Goal: Task Accomplishment & Management: Use online tool/utility

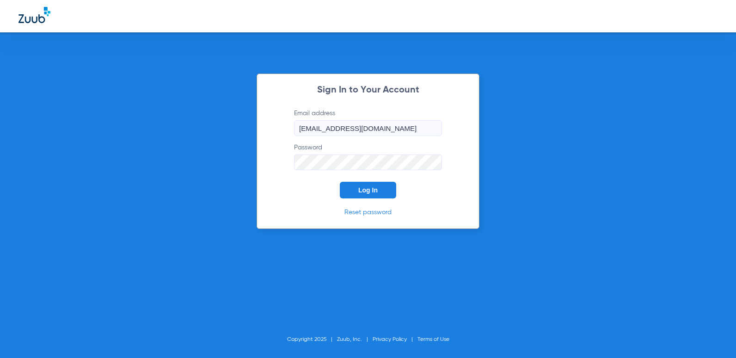
click at [384, 198] on button "Log In" at bounding box center [368, 190] width 56 height 17
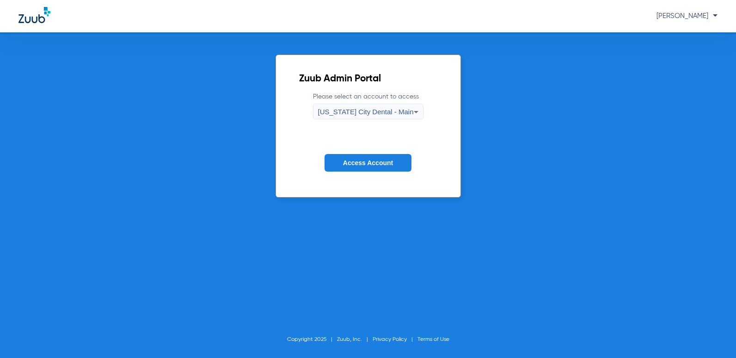
click at [392, 160] on span "Access Account" at bounding box center [368, 162] width 50 height 7
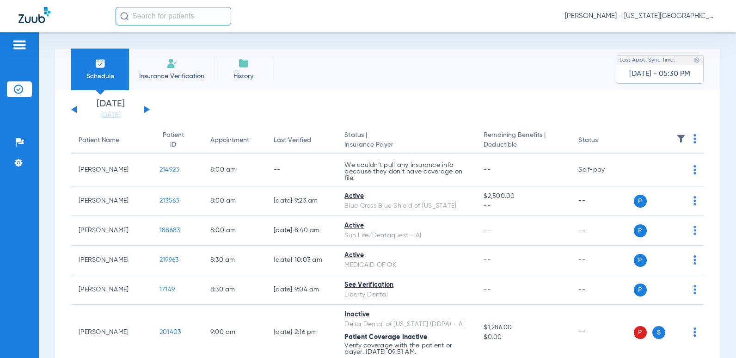
click at [152, 103] on app-single-date-navigator "[DATE] [DATE] [DATE] [DATE] [DATE] [DATE] [DATE] [DATE] [DATE] [DATE] [DATE] [D…" at bounding box center [387, 109] width 632 height 20
click at [147, 109] on button at bounding box center [147, 109] width 6 height 7
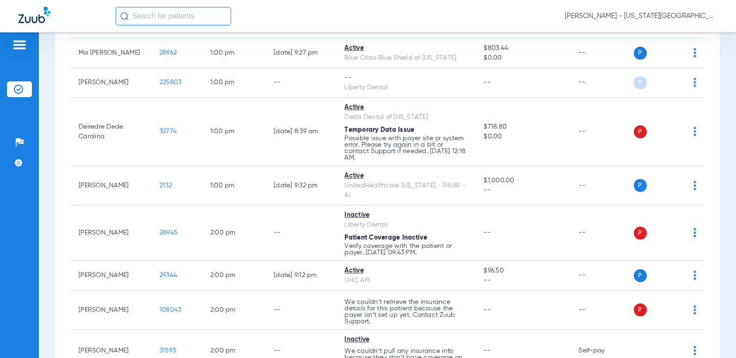
scroll to position [574, 0]
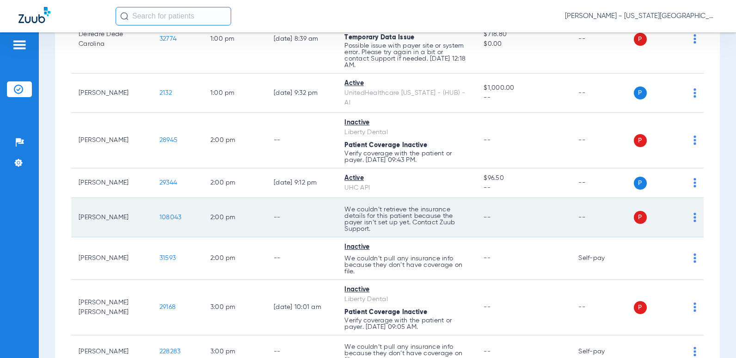
scroll to position [667, 0]
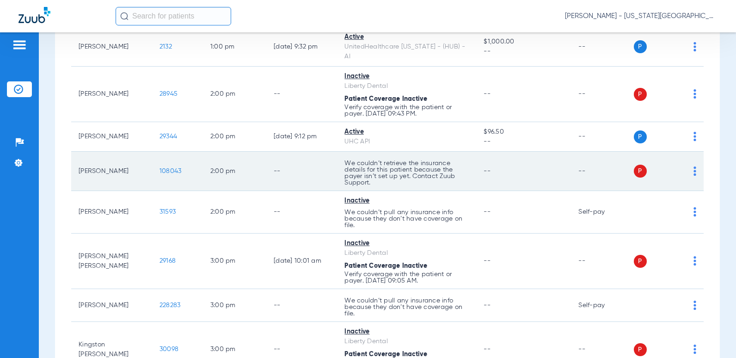
click at [488, 277] on td "--" at bounding box center [523, 260] width 95 height 55
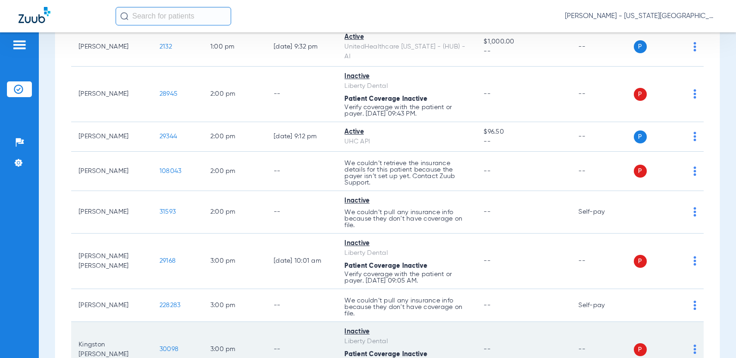
click at [434, 341] on div "Liberty Dental" at bounding box center [406, 341] width 124 height 10
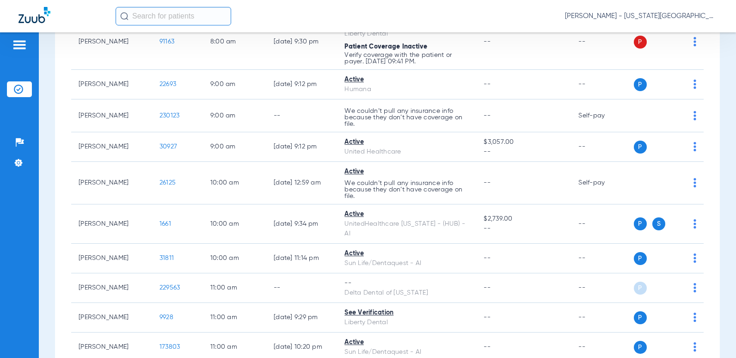
scroll to position [0, 0]
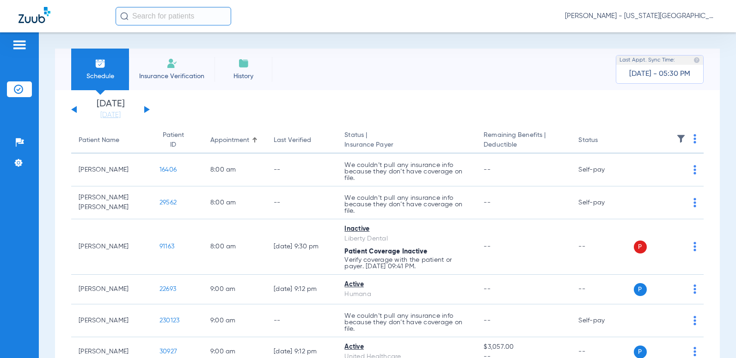
click at [693, 137] on img at bounding box center [694, 138] width 3 height 9
click at [652, 173] on span "Verify All" at bounding box center [652, 175] width 58 height 6
